Goal: Communication & Community: Ask a question

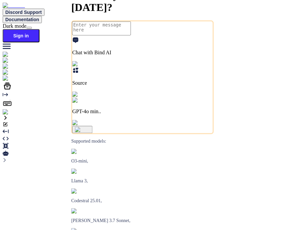
type textarea "x"
click at [8, 115] on img at bounding box center [12, 112] width 18 height 6
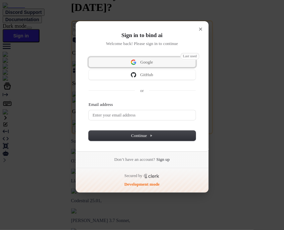
click at [155, 59] on span "Google" at bounding box center [142, 62] width 99 height 6
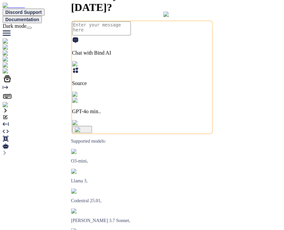
type textarea "x"
click at [12, 108] on img at bounding box center [14, 105] width 22 height 6
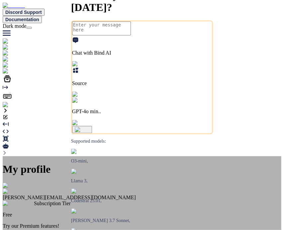
click at [19, 183] on img at bounding box center [11, 186] width 16 height 6
